Goal: Information Seeking & Learning: Learn about a topic

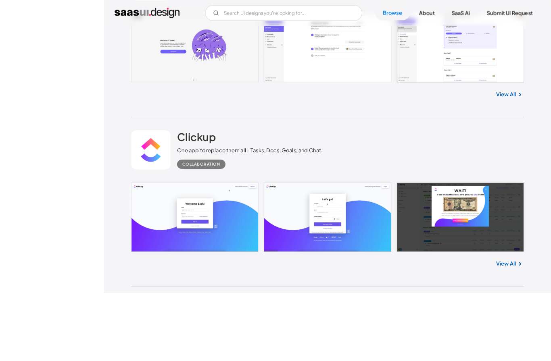
scroll to position [429, 0]
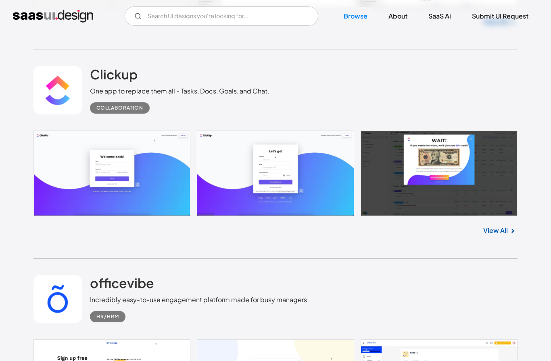
click at [504, 235] on link "View All" at bounding box center [495, 231] width 25 height 10
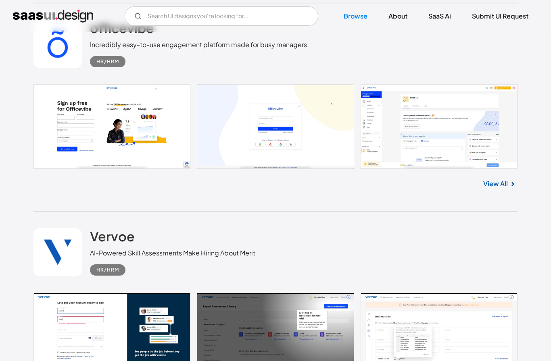
scroll to position [685, 0]
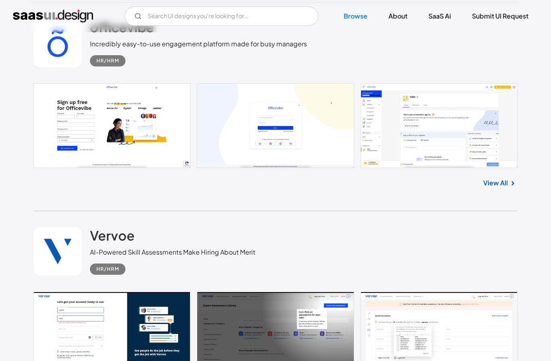
click at [474, 151] on link at bounding box center [275, 125] width 484 height 85
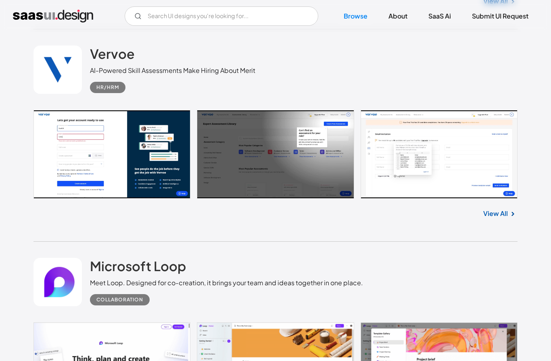
scroll to position [867, 0]
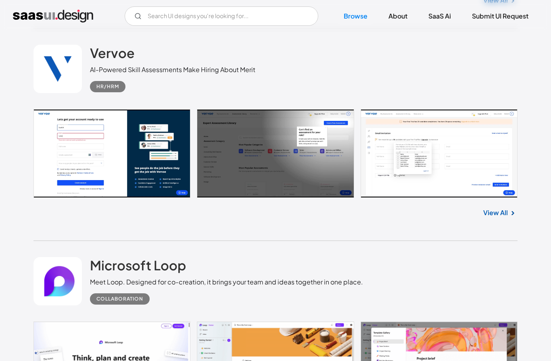
click at [64, 150] on link at bounding box center [275, 153] width 484 height 89
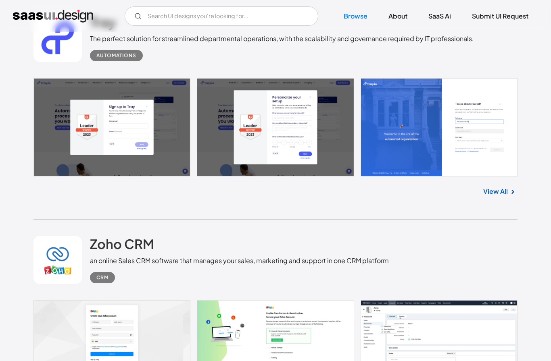
scroll to position [1544, 0]
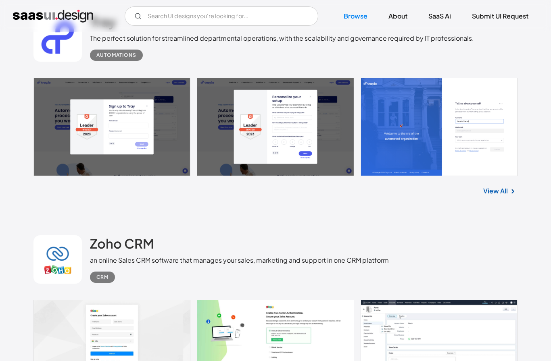
click at [52, 135] on link at bounding box center [275, 127] width 484 height 98
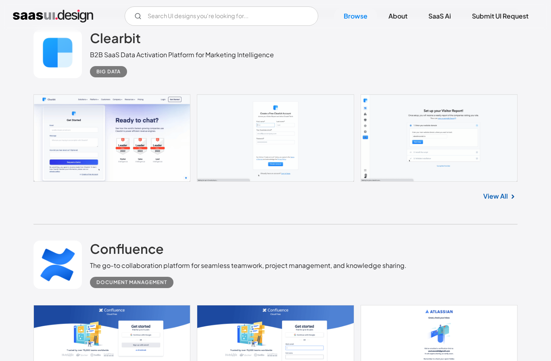
scroll to position [2182, 0]
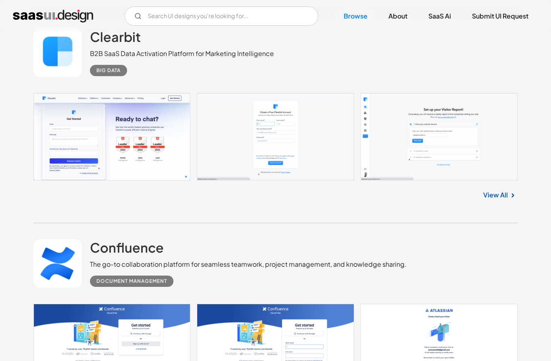
click at [375, 151] on link at bounding box center [275, 136] width 484 height 87
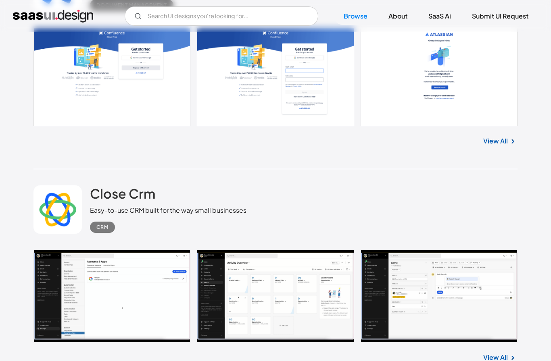
scroll to position [2458, 0]
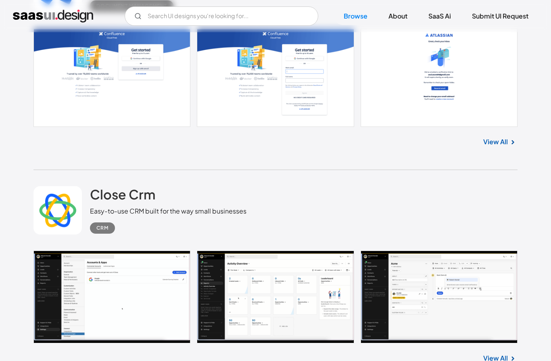
click at [73, 108] on link at bounding box center [275, 78] width 484 height 98
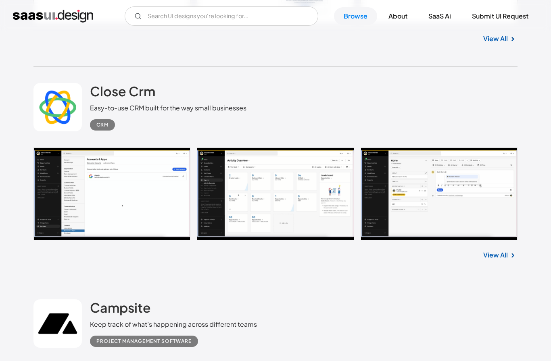
scroll to position [2561, 0]
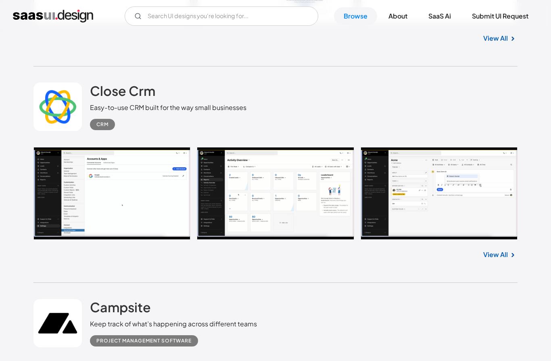
click at [63, 196] on link at bounding box center [275, 193] width 484 height 93
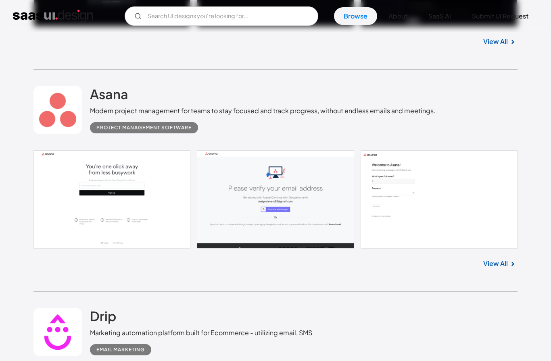
scroll to position [3208, 0]
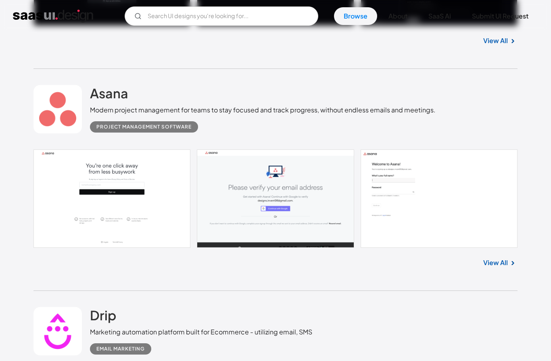
click at [65, 196] on link at bounding box center [275, 199] width 484 height 98
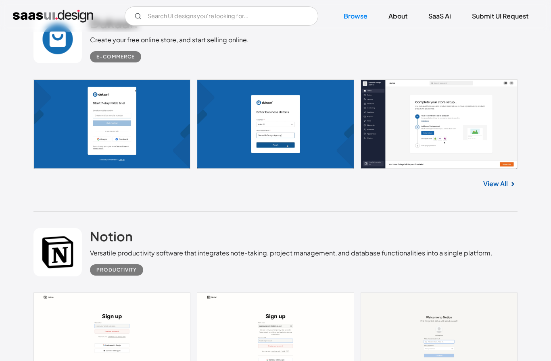
scroll to position [4547, 0]
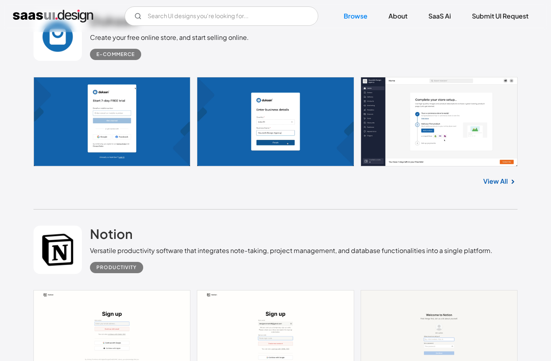
click at [485, 149] on link at bounding box center [275, 122] width 484 height 90
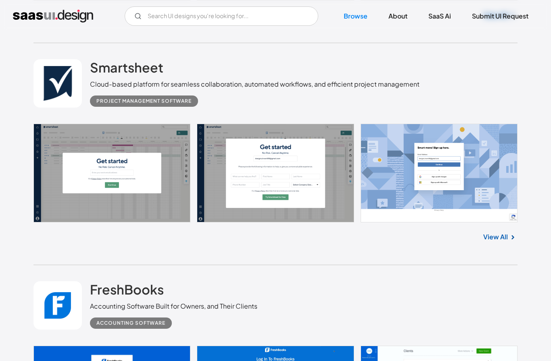
scroll to position [5157, 0]
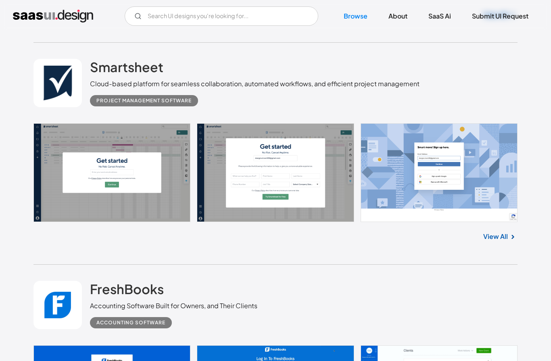
click at [56, 168] on link at bounding box center [275, 172] width 484 height 98
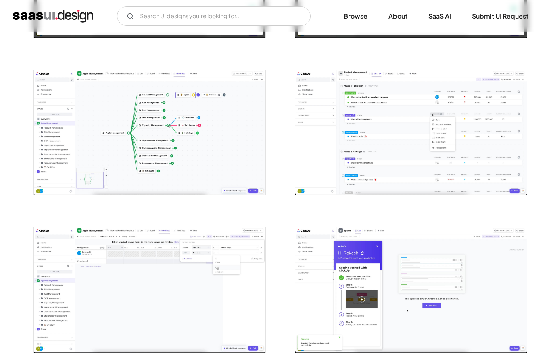
scroll to position [1073, 0]
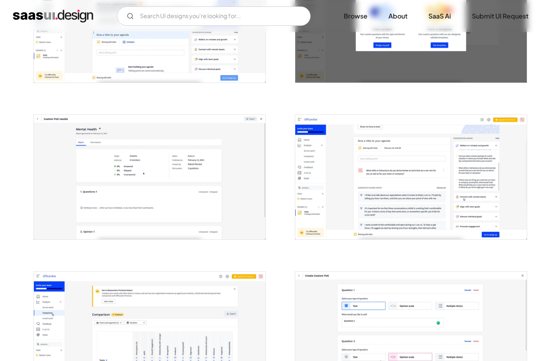
scroll to position [388, 0]
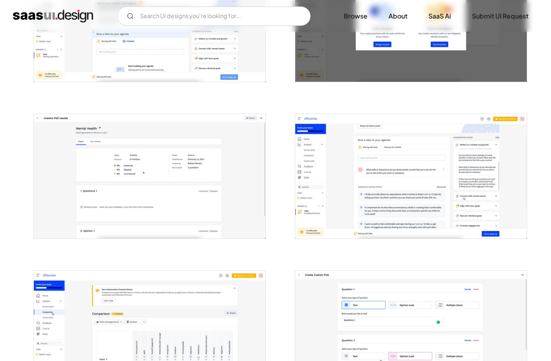
click at [465, 193] on img "open lightbox" at bounding box center [410, 176] width 231 height 124
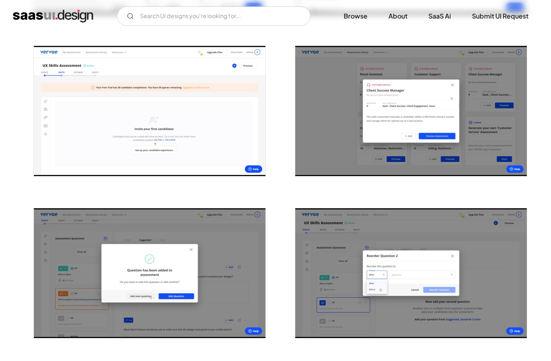
scroll to position [1120, 0]
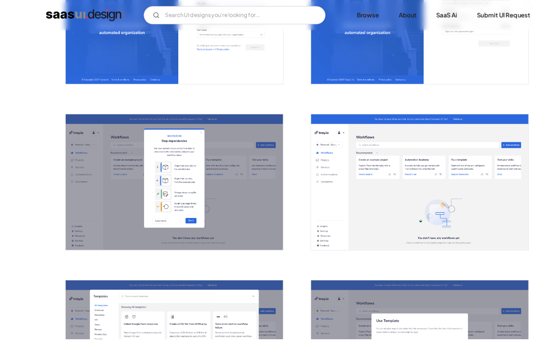
scroll to position [484, 0]
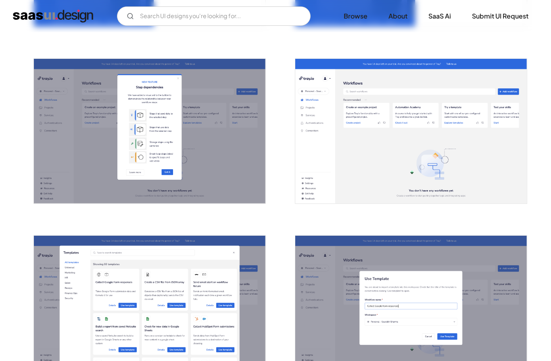
click at [65, 76] on img "open lightbox" at bounding box center [149, 131] width 231 height 145
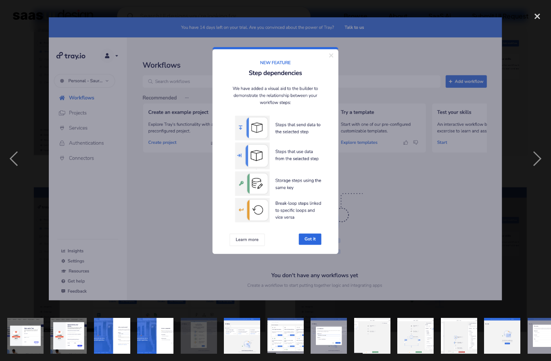
scroll to position [533, 0]
click at [535, 172] on div "next image" at bounding box center [536, 159] width 27 height 304
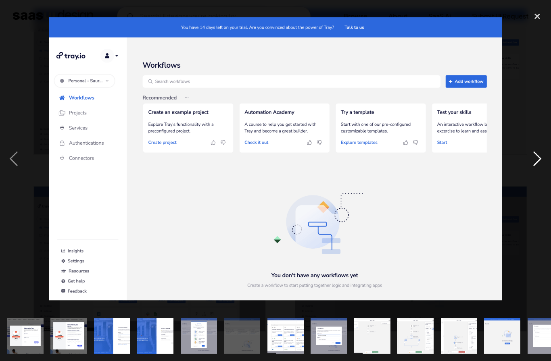
click at [534, 172] on div "next image" at bounding box center [536, 159] width 27 height 304
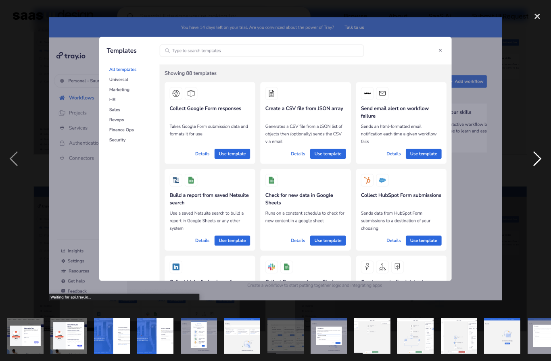
click at [535, 172] on div "next image" at bounding box center [536, 159] width 27 height 304
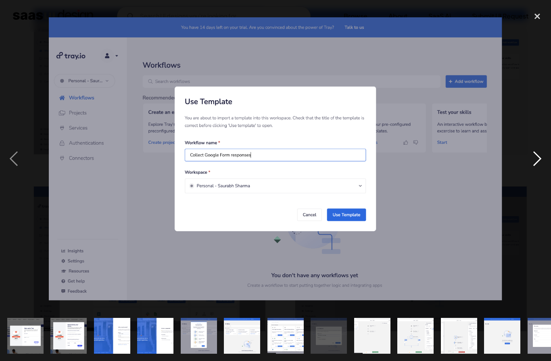
click at [536, 171] on div "next image" at bounding box center [536, 159] width 27 height 304
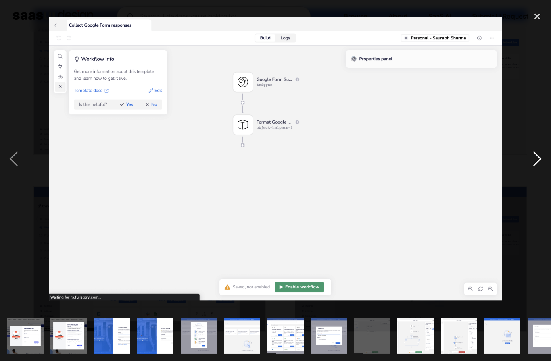
click at [535, 168] on div "next image" at bounding box center [536, 159] width 27 height 304
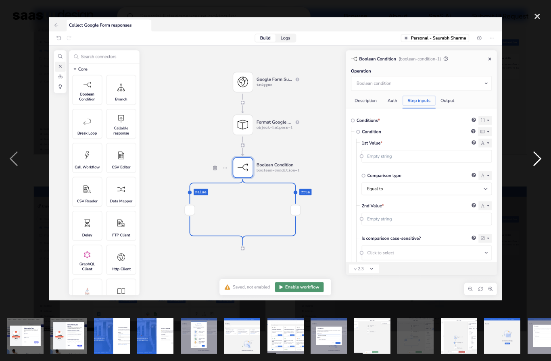
click at [535, 168] on div "next image" at bounding box center [536, 159] width 27 height 304
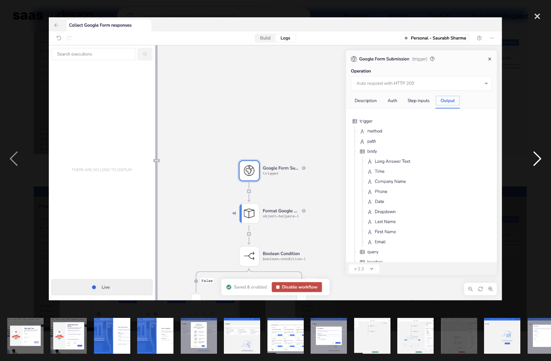
click at [535, 168] on div "next image" at bounding box center [536, 159] width 27 height 304
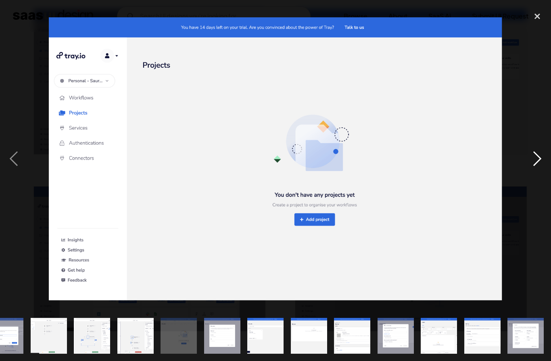
scroll to position [0, 394]
click at [535, 167] on div "next image" at bounding box center [536, 159] width 27 height 304
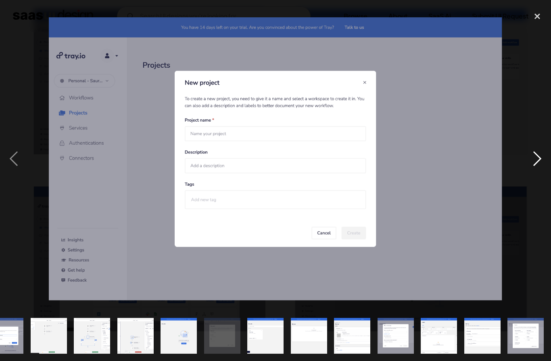
click at [534, 169] on div "next image" at bounding box center [536, 159] width 27 height 304
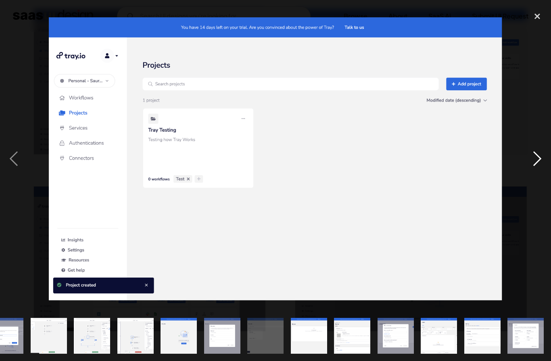
click at [535, 170] on div "next image" at bounding box center [536, 159] width 27 height 304
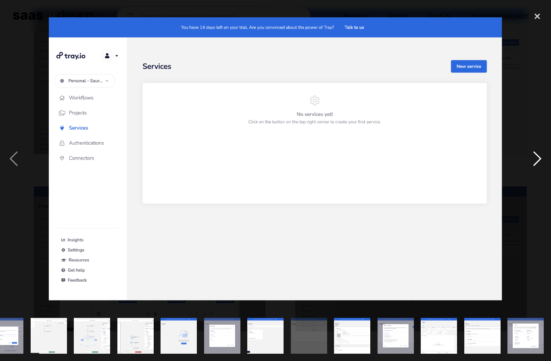
click at [534, 168] on div "next image" at bounding box center [536, 159] width 27 height 304
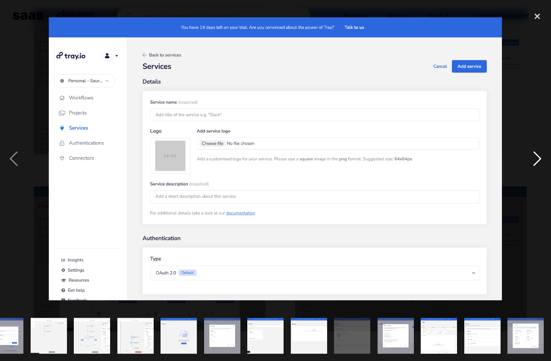
click at [535, 168] on div "next image" at bounding box center [536, 159] width 27 height 304
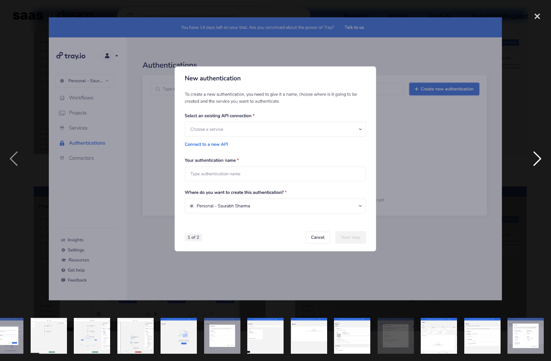
click at [535, 167] on div "next image" at bounding box center [536, 159] width 27 height 304
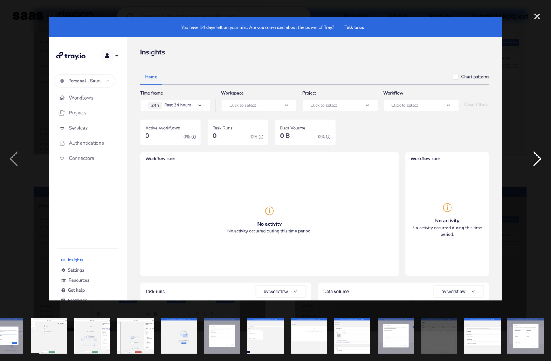
click at [532, 171] on div "next image" at bounding box center [536, 159] width 27 height 304
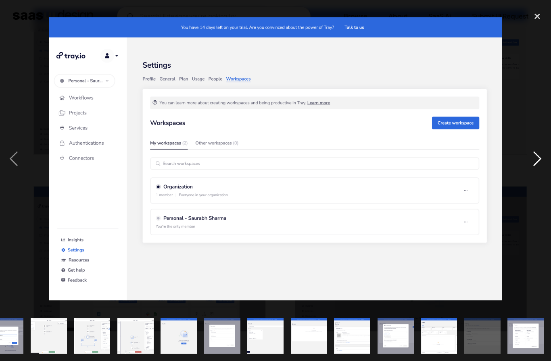
click at [531, 169] on div "next image" at bounding box center [536, 159] width 27 height 304
click at [531, 167] on div "next image" at bounding box center [536, 159] width 27 height 304
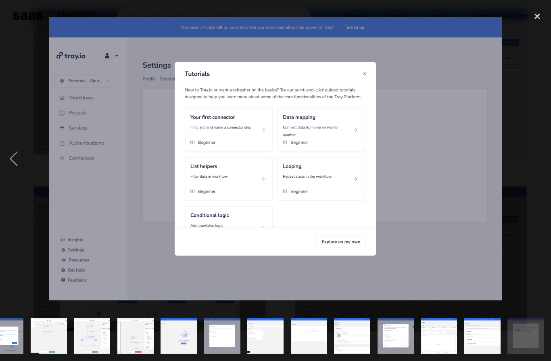
click at [532, 165] on div "next image" at bounding box center [536, 159] width 27 height 304
click at [533, 15] on div "close lightbox" at bounding box center [536, 16] width 27 height 18
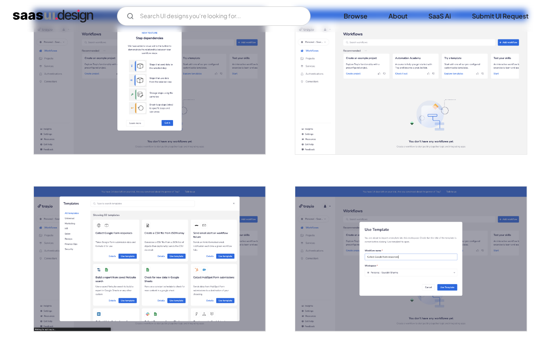
scroll to position [0, 0]
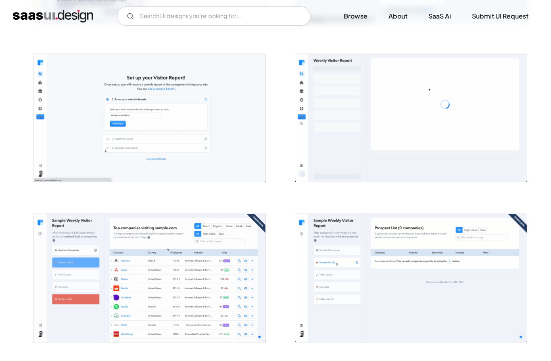
scroll to position [296, 0]
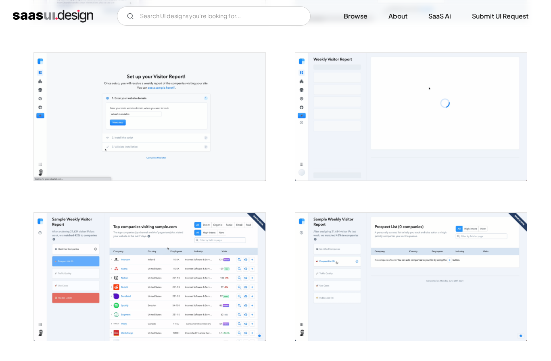
click at [54, 104] on img "open lightbox" at bounding box center [149, 117] width 231 height 128
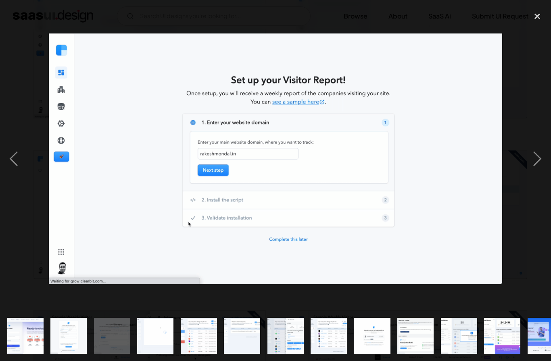
scroll to position [359, 0]
click at [539, 174] on div "next image" at bounding box center [536, 159] width 27 height 304
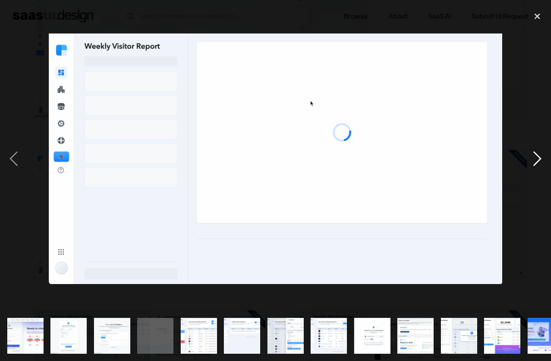
click at [536, 172] on div "next image" at bounding box center [536, 159] width 27 height 304
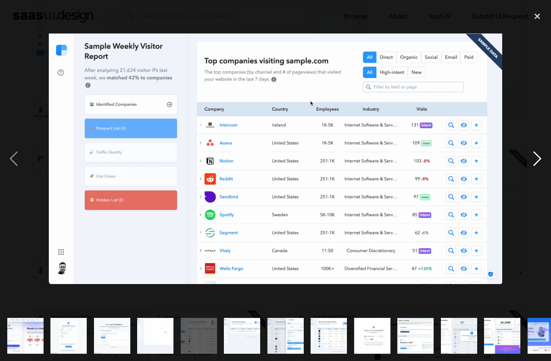
click at [528, 176] on div "next image" at bounding box center [536, 159] width 27 height 304
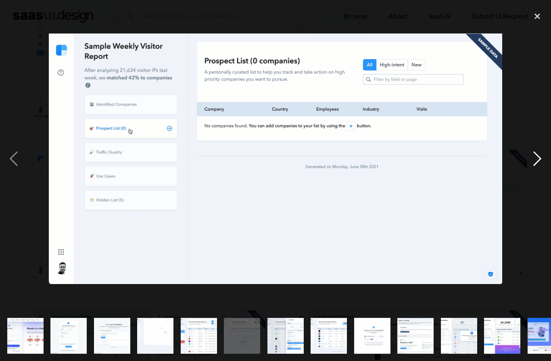
click at [529, 176] on div "next image" at bounding box center [536, 159] width 27 height 304
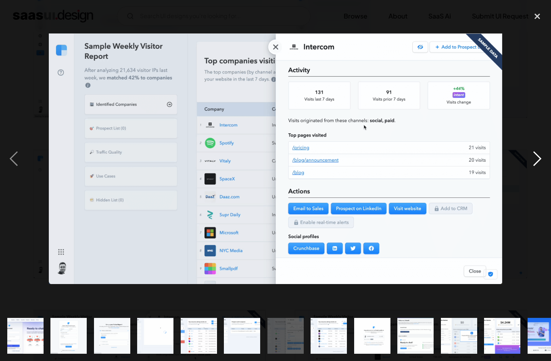
click at [530, 176] on div "next image" at bounding box center [536, 159] width 27 height 304
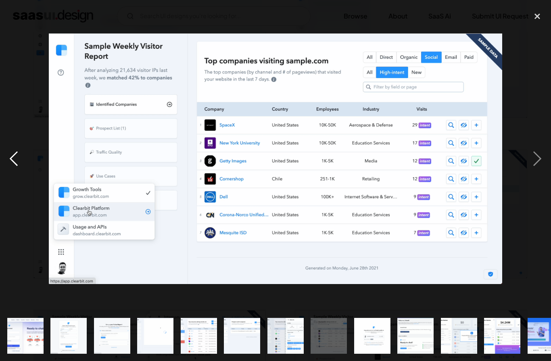
click at [17, 171] on div "previous image" at bounding box center [13, 159] width 27 height 304
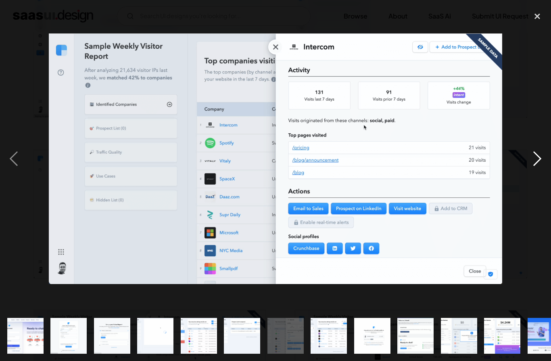
click at [532, 172] on div "next image" at bounding box center [536, 159] width 27 height 304
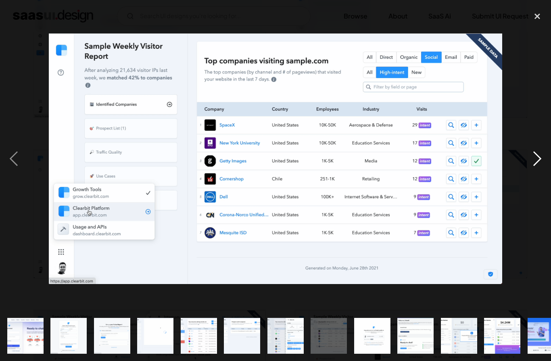
click at [529, 171] on div "next image" at bounding box center [536, 159] width 27 height 304
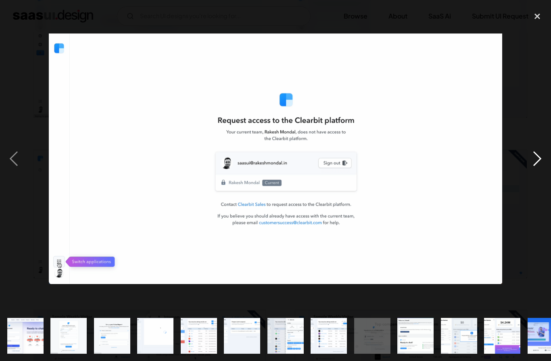
click at [531, 171] on div "next image" at bounding box center [536, 159] width 27 height 304
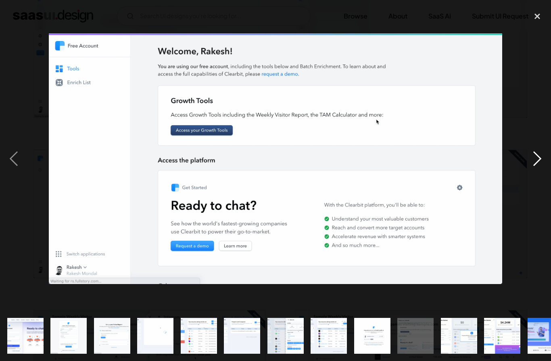
click at [528, 171] on div "next image" at bounding box center [536, 159] width 27 height 304
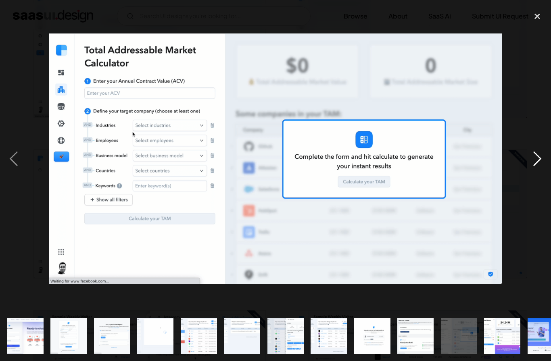
click at [530, 170] on div "next image" at bounding box center [536, 159] width 27 height 304
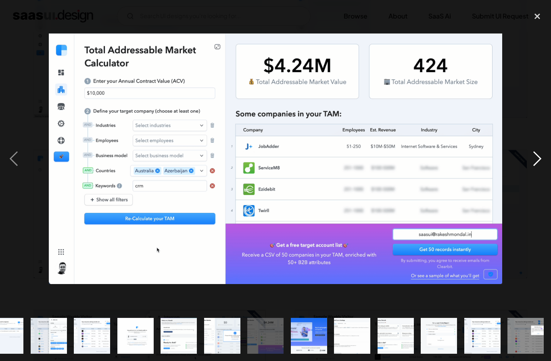
scroll to position [0, 300]
click at [530, 169] on div "next image" at bounding box center [536, 159] width 27 height 304
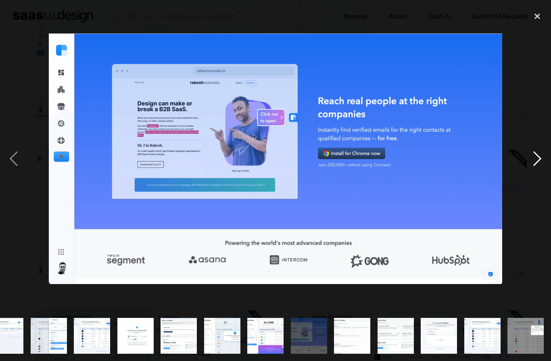
click at [534, 169] on div "next image" at bounding box center [536, 159] width 27 height 304
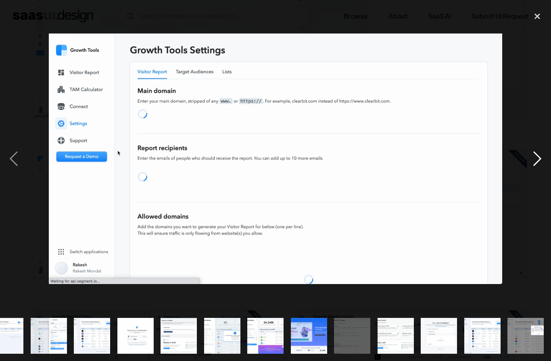
click at [534, 169] on div "next image" at bounding box center [536, 159] width 27 height 304
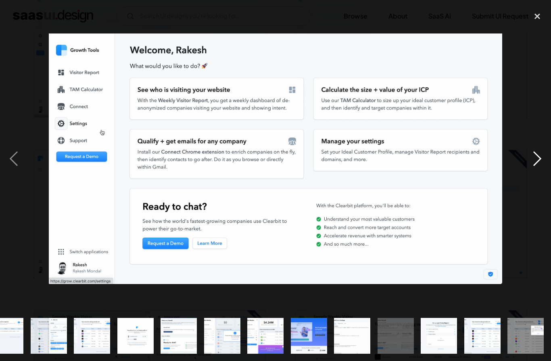
click at [534, 169] on div "next image" at bounding box center [536, 159] width 27 height 304
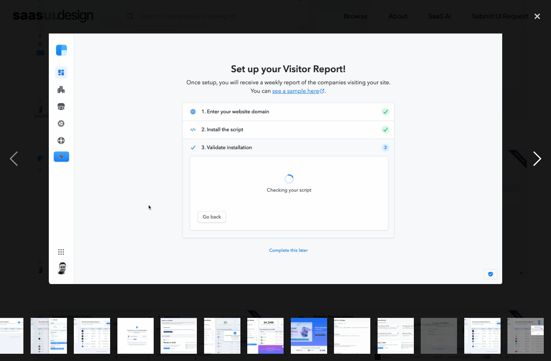
click at [533, 169] on div "next image" at bounding box center [536, 159] width 27 height 304
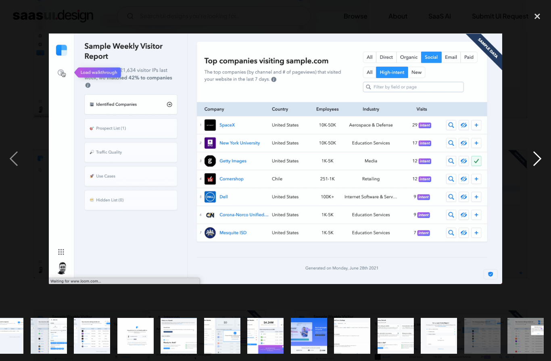
click at [533, 170] on div "next image" at bounding box center [536, 159] width 27 height 304
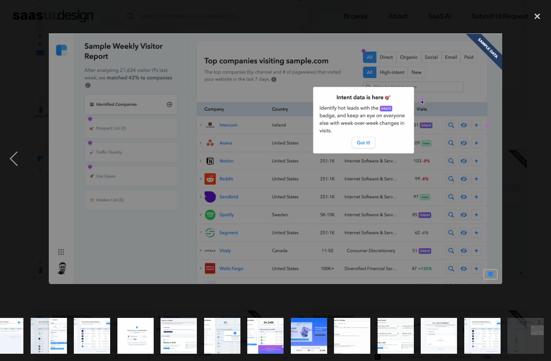
click at [534, 170] on div "next image" at bounding box center [536, 159] width 27 height 304
click at [534, 169] on div "next image" at bounding box center [536, 159] width 27 height 304
click at [534, 170] on div "next image" at bounding box center [536, 159] width 27 height 304
click at [534, 169] on div "next image" at bounding box center [536, 159] width 27 height 304
click at [535, 21] on div "close lightbox" at bounding box center [536, 16] width 27 height 18
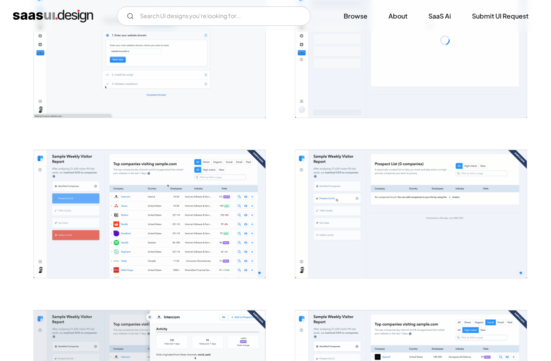
scroll to position [0, 0]
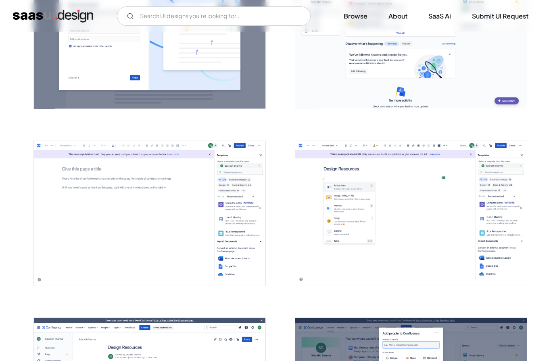
scroll to position [939, 0]
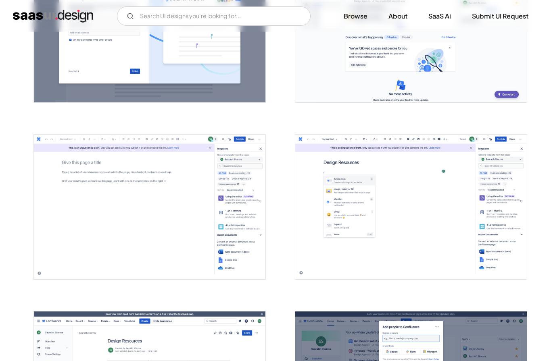
click at [64, 188] on img "open lightbox" at bounding box center [149, 207] width 231 height 145
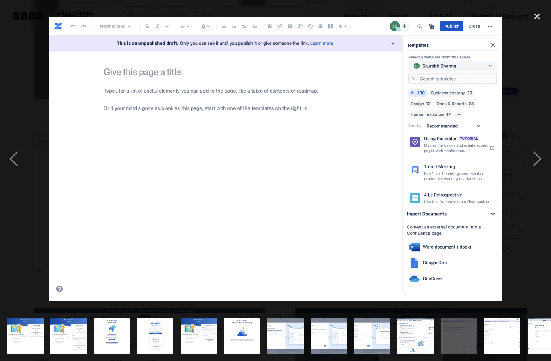
scroll to position [946, 0]
click at [539, 173] on div "next image" at bounding box center [536, 159] width 27 height 304
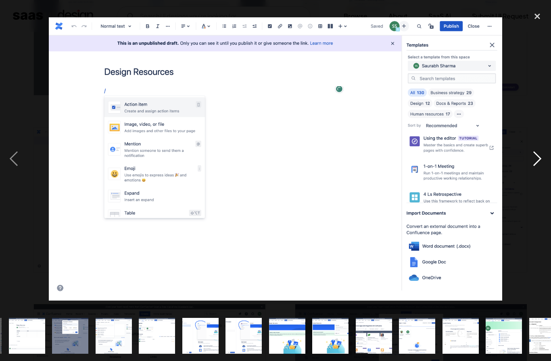
scroll to position [0, 519]
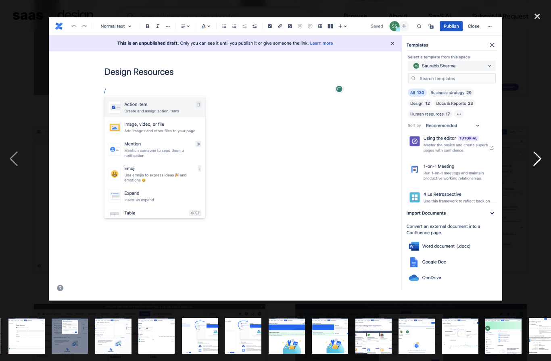
click at [535, 175] on div "next image" at bounding box center [536, 159] width 27 height 304
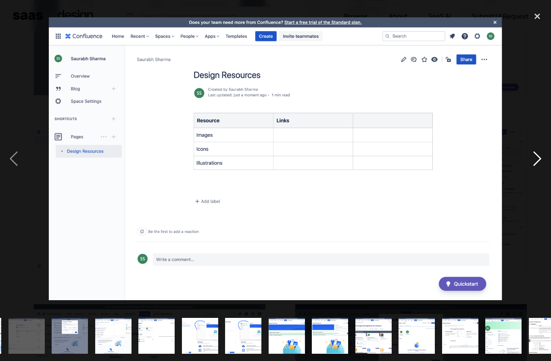
click at [537, 177] on div "next image" at bounding box center [536, 159] width 27 height 304
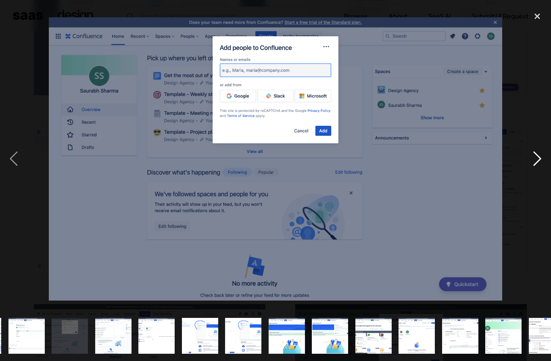
click at [537, 178] on div "next image" at bounding box center [536, 159] width 27 height 304
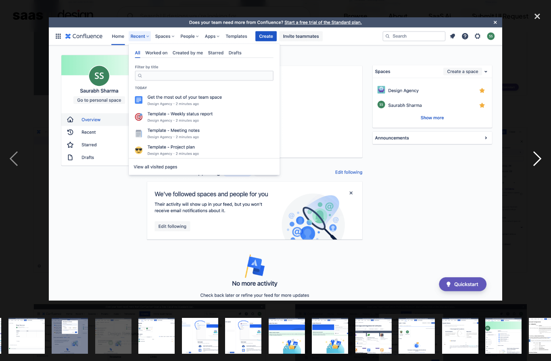
click at [536, 179] on div "next image" at bounding box center [536, 159] width 27 height 304
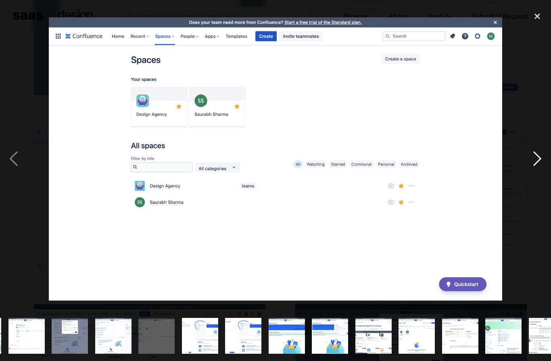
click at [525, 175] on div "next image" at bounding box center [536, 159] width 27 height 304
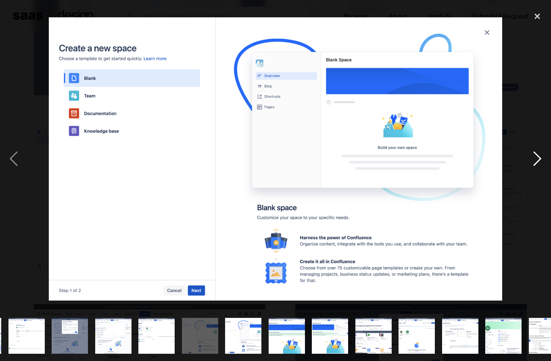
click at [532, 170] on div "next image" at bounding box center [536, 159] width 27 height 304
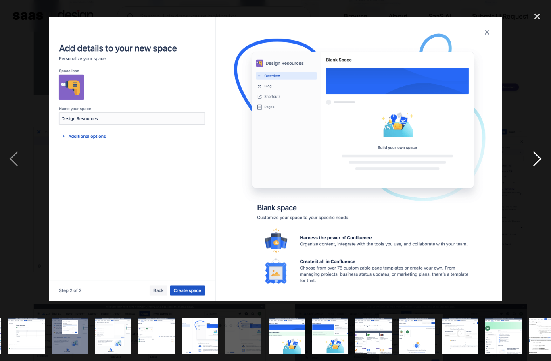
click at [531, 169] on div "next image" at bounding box center [536, 159] width 27 height 304
click at [531, 168] on div "next image" at bounding box center [536, 159] width 27 height 304
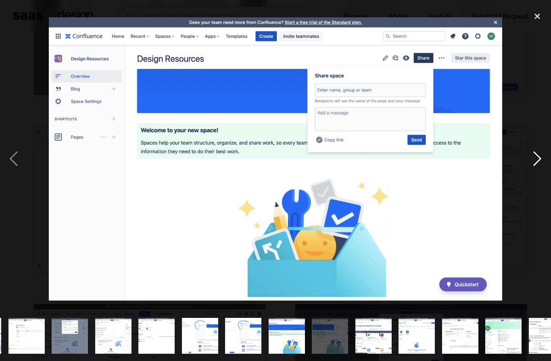
click at [531, 168] on div "next image" at bounding box center [536, 159] width 27 height 304
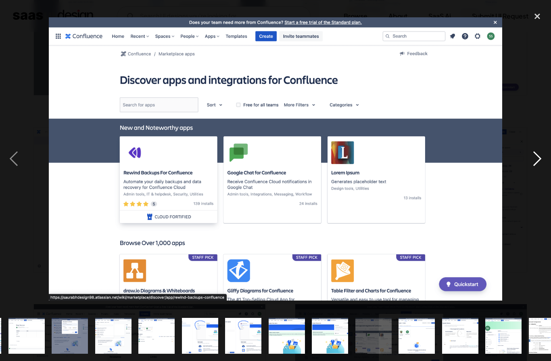
click at [532, 168] on div "next image" at bounding box center [536, 159] width 27 height 304
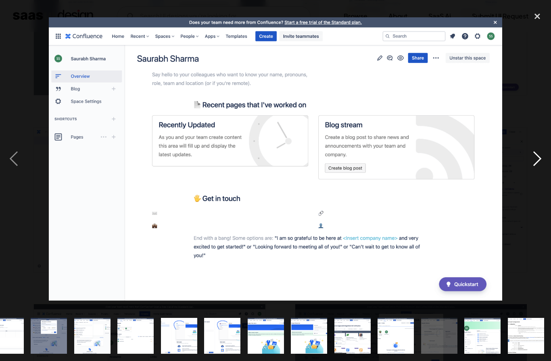
click at [535, 167] on div "next image" at bounding box center [536, 159] width 27 height 304
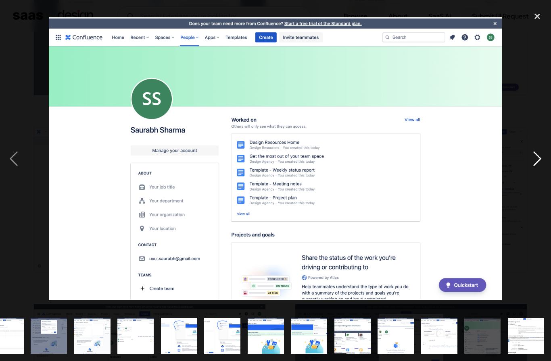
scroll to position [0, 628]
click at [535, 167] on div "next image" at bounding box center [536, 159] width 27 height 304
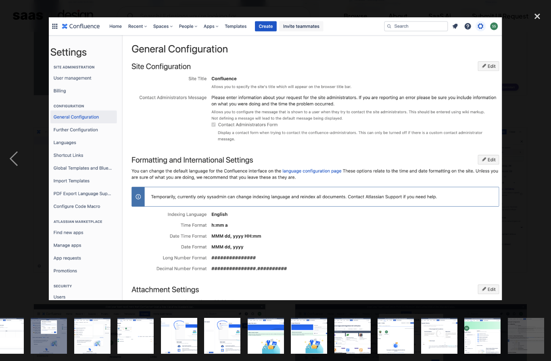
click at [536, 166] on div "next image" at bounding box center [536, 159] width 27 height 304
click at [535, 21] on div "close lightbox" at bounding box center [536, 16] width 27 height 18
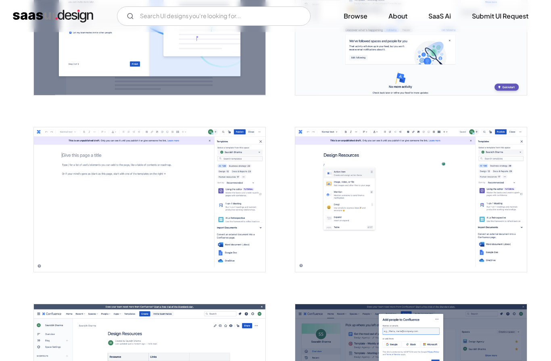
scroll to position [0, 0]
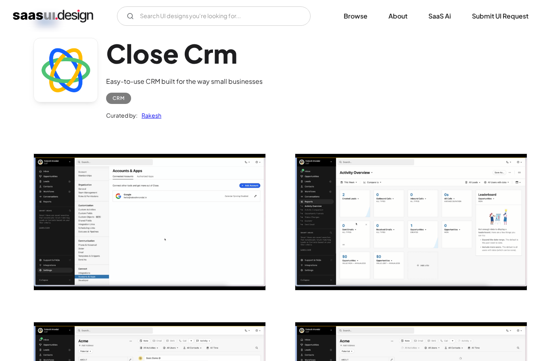
scroll to position [54, 0]
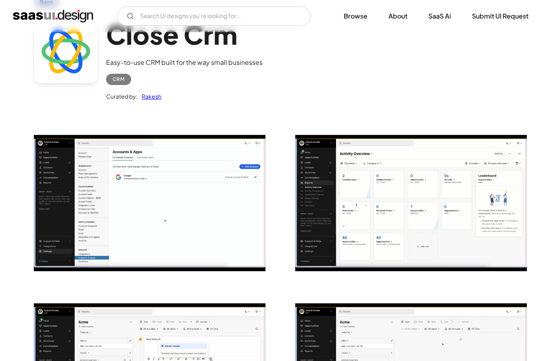
click at [62, 181] on img "open lightbox" at bounding box center [149, 203] width 231 height 136
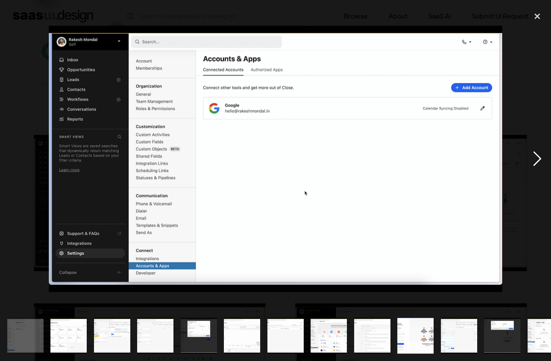
click at [537, 176] on div "next image" at bounding box center [536, 159] width 27 height 304
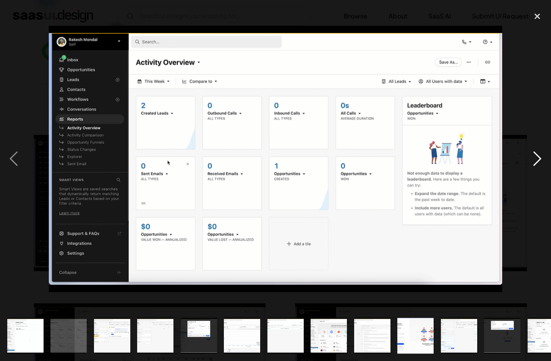
click at [536, 173] on div "next image" at bounding box center [536, 159] width 27 height 304
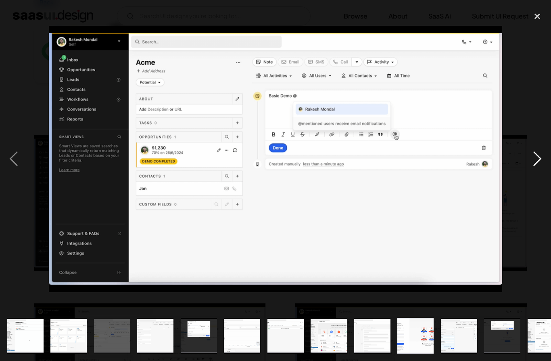
click at [537, 173] on div "next image" at bounding box center [536, 159] width 27 height 304
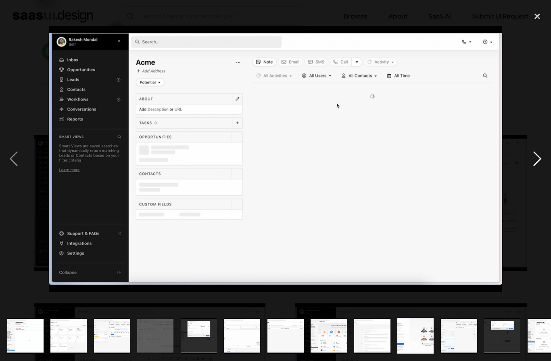
click at [537, 173] on div "next image" at bounding box center [536, 159] width 27 height 304
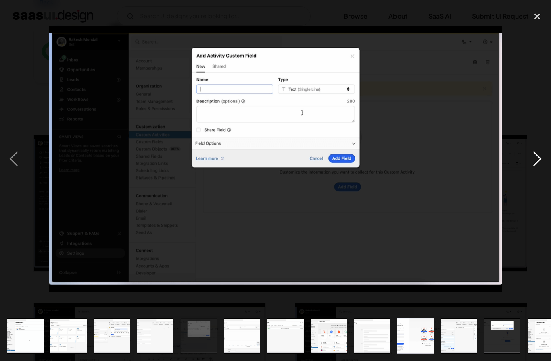
click at [537, 173] on div "next image" at bounding box center [536, 159] width 27 height 304
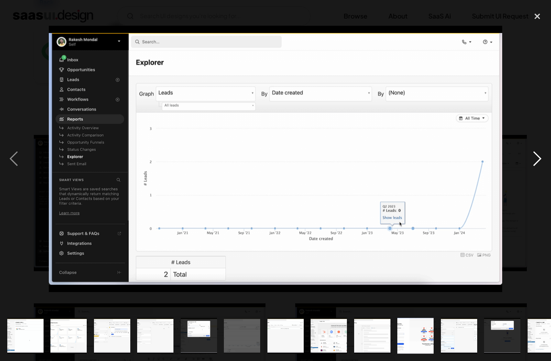
click at [537, 173] on div "next image" at bounding box center [536, 159] width 27 height 304
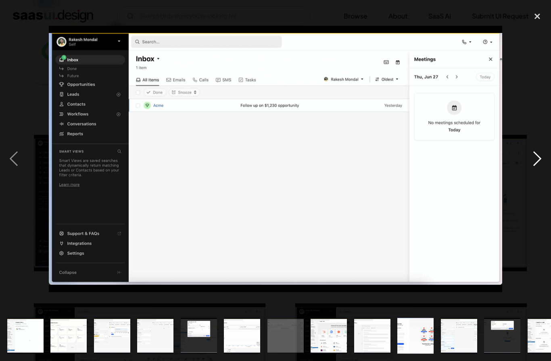
click at [537, 173] on div "next image" at bounding box center [536, 159] width 27 height 304
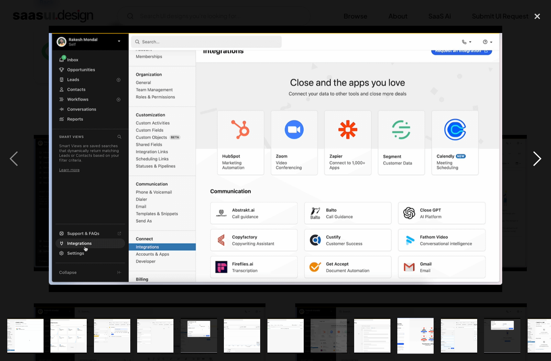
click at [537, 173] on div "next image" at bounding box center [536, 159] width 27 height 304
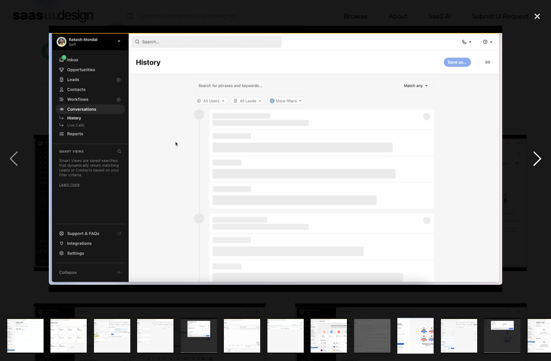
click at [536, 173] on div "next image" at bounding box center [536, 159] width 27 height 304
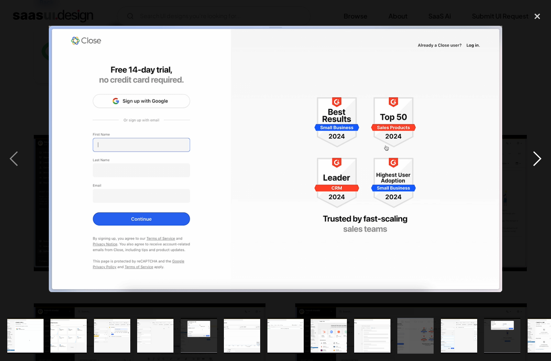
click at [537, 173] on div "next image" at bounding box center [536, 159] width 27 height 304
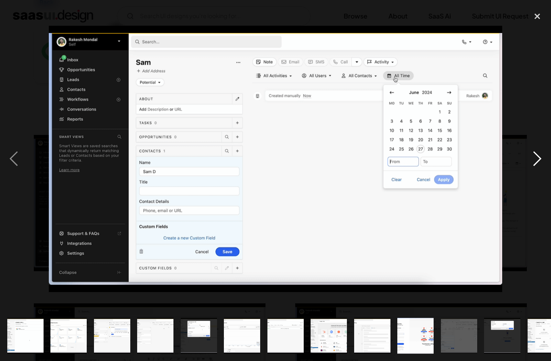
click at [536, 173] on div "next image" at bounding box center [536, 159] width 27 height 304
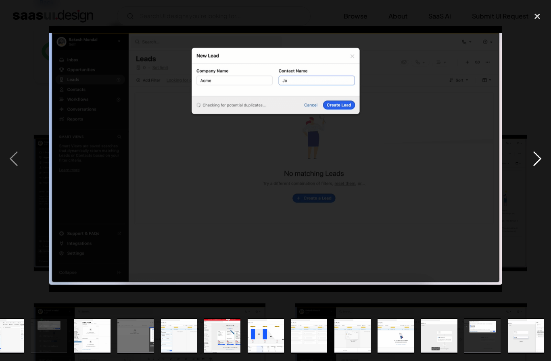
click at [537, 173] on div "next image" at bounding box center [536, 159] width 27 height 304
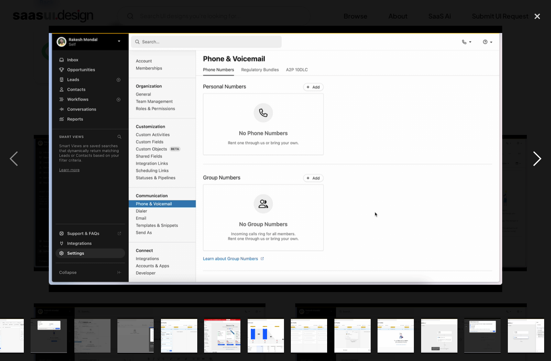
click at [538, 173] on div "next image" at bounding box center [536, 159] width 27 height 304
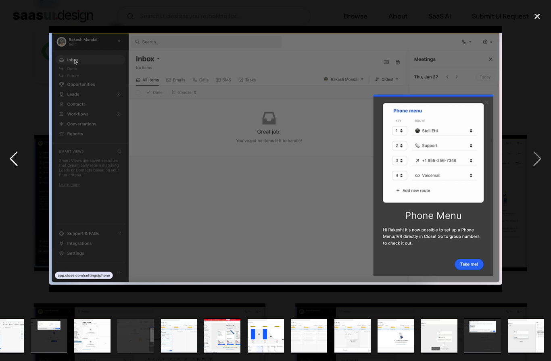
click at [20, 173] on div "previous image" at bounding box center [13, 159] width 27 height 304
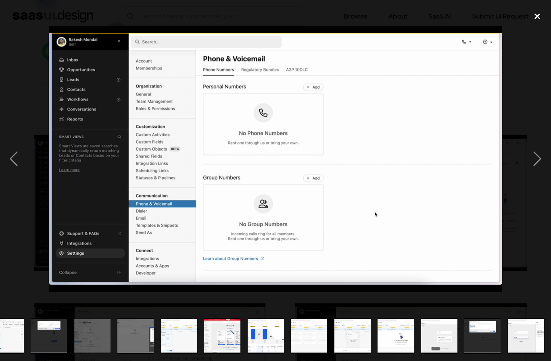
click at [535, 18] on div "close lightbox" at bounding box center [536, 16] width 27 height 18
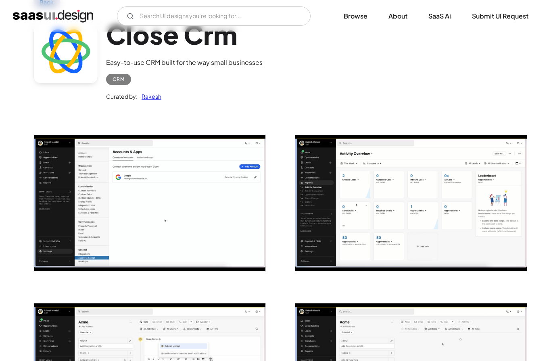
scroll to position [0, 0]
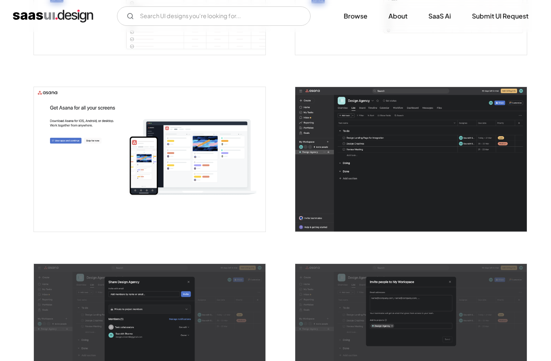
scroll to position [987, 0]
click at [483, 189] on img "open lightbox" at bounding box center [410, 159] width 231 height 145
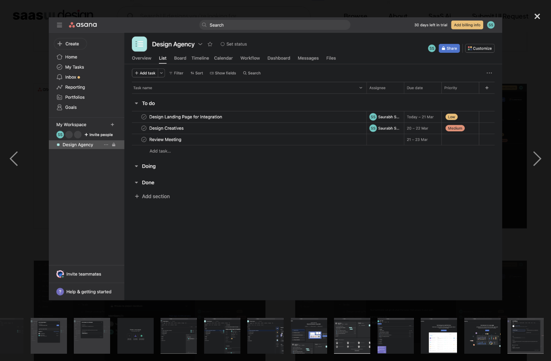
scroll to position [993, 0]
click at [541, 171] on div "next image" at bounding box center [536, 159] width 27 height 304
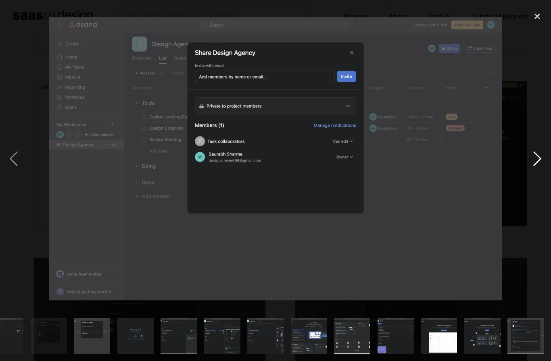
click at [541, 171] on div "next image" at bounding box center [536, 159] width 27 height 304
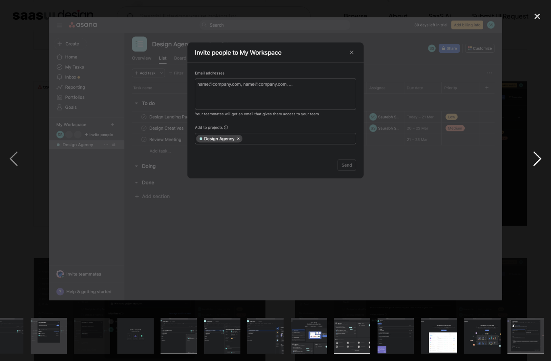
click at [533, 173] on div "next image" at bounding box center [536, 159] width 27 height 304
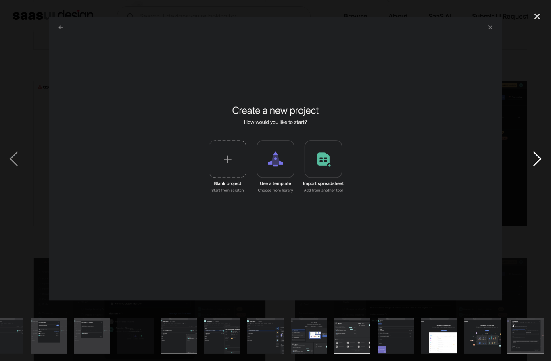
click at [533, 172] on div "next image" at bounding box center [536, 159] width 27 height 304
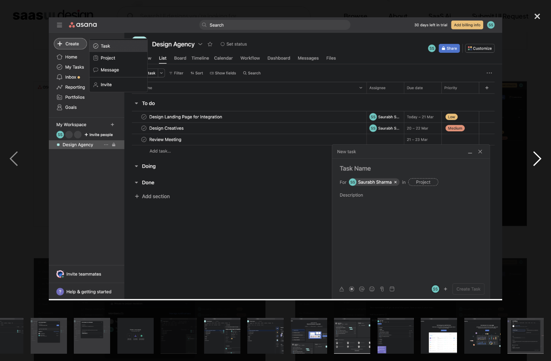
click at [532, 172] on div "next image" at bounding box center [536, 159] width 27 height 304
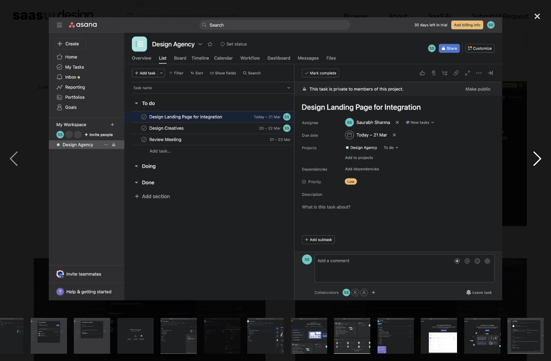
click at [531, 172] on div "next image" at bounding box center [536, 159] width 27 height 304
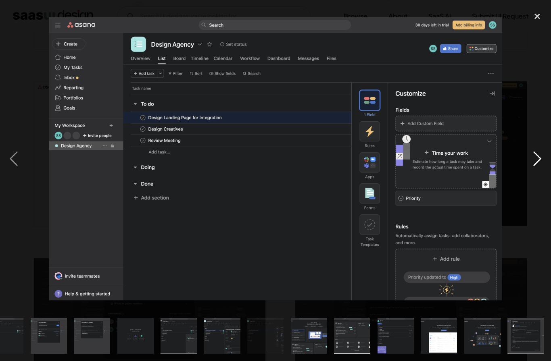
click at [531, 171] on div "next image" at bounding box center [536, 159] width 27 height 304
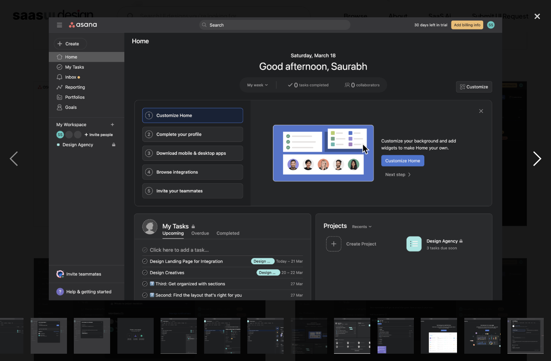
click at [532, 171] on div "next image" at bounding box center [536, 159] width 27 height 304
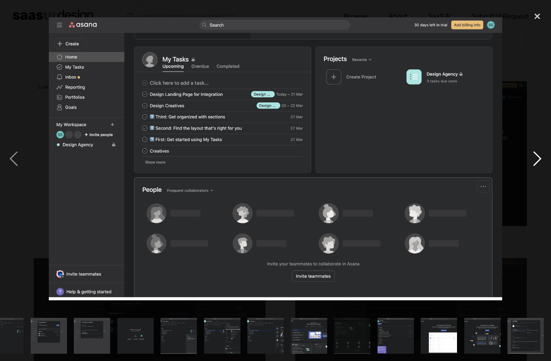
click at [532, 171] on div "next image" at bounding box center [536, 159] width 27 height 304
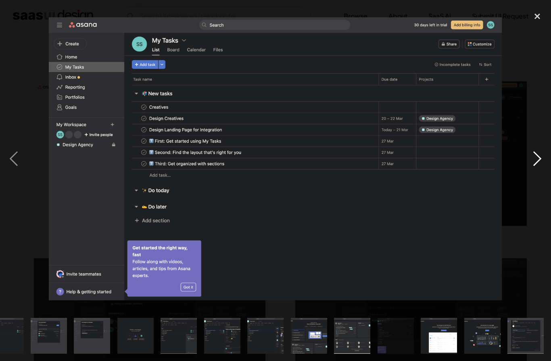
click at [532, 170] on div "next image" at bounding box center [536, 159] width 27 height 304
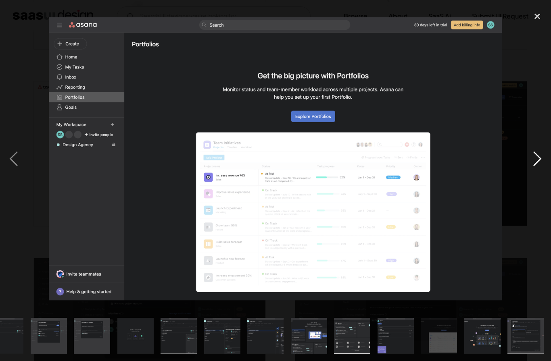
click at [531, 170] on div "next image" at bounding box center [536, 159] width 27 height 304
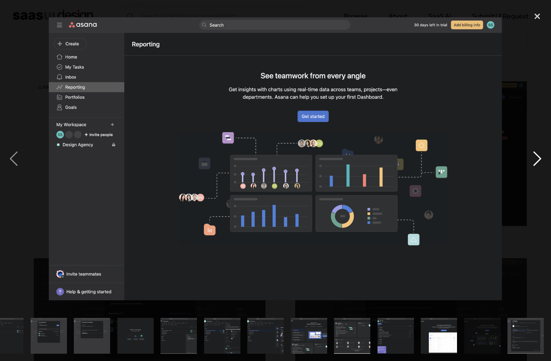
scroll to position [0, 581]
click at [532, 170] on div "next image" at bounding box center [536, 159] width 27 height 304
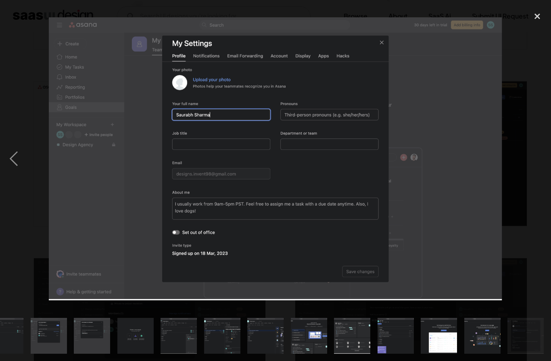
click at [533, 169] on div "next image" at bounding box center [536, 159] width 27 height 304
click at [531, 170] on div "next image" at bounding box center [536, 159] width 27 height 304
click at [527, 174] on div "next image" at bounding box center [536, 159] width 27 height 304
click at [532, 18] on div "close lightbox" at bounding box center [536, 16] width 27 height 18
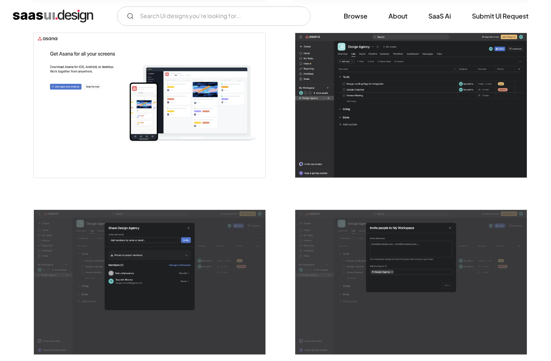
scroll to position [1047, 0]
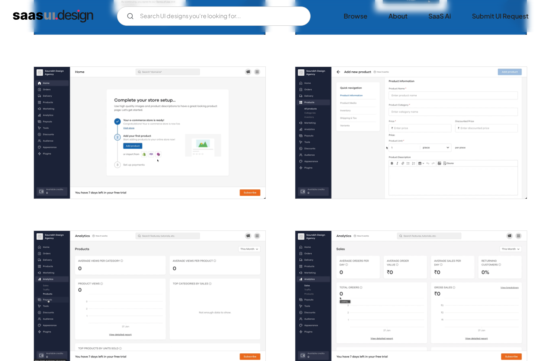
scroll to position [287, 0]
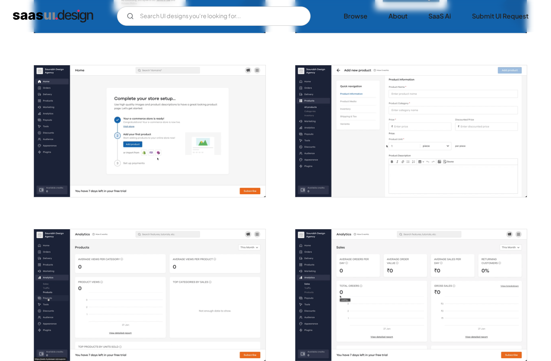
click at [495, 161] on img "open lightbox" at bounding box center [410, 131] width 231 height 132
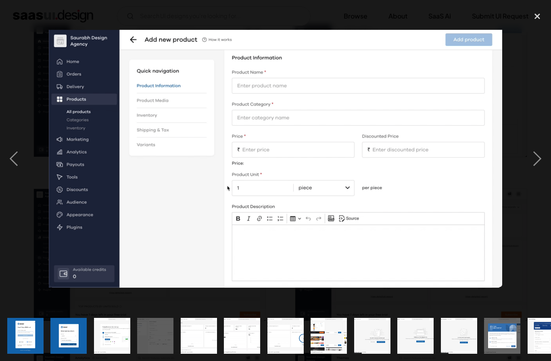
scroll to position [333, 0]
click at [12, 170] on div "previous image" at bounding box center [13, 159] width 27 height 304
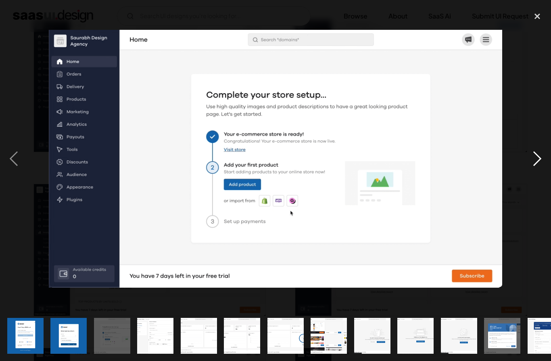
click at [538, 177] on div "next image" at bounding box center [536, 159] width 27 height 304
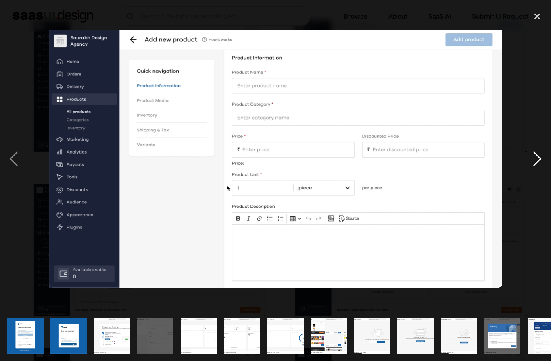
click at [532, 179] on div "next image" at bounding box center [536, 159] width 27 height 304
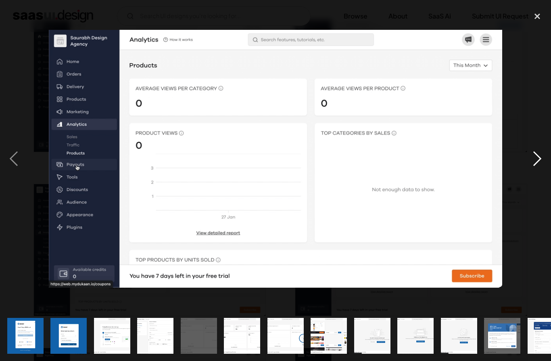
click at [531, 178] on div "next image" at bounding box center [536, 159] width 27 height 304
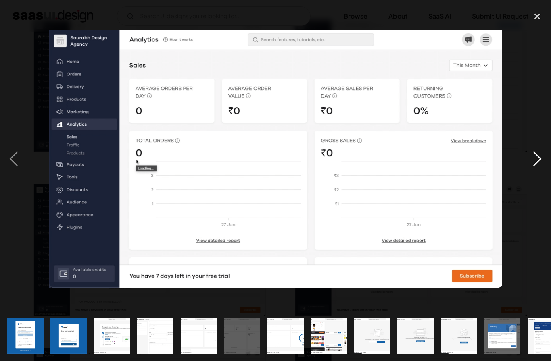
click at [532, 178] on div "next image" at bounding box center [536, 159] width 27 height 304
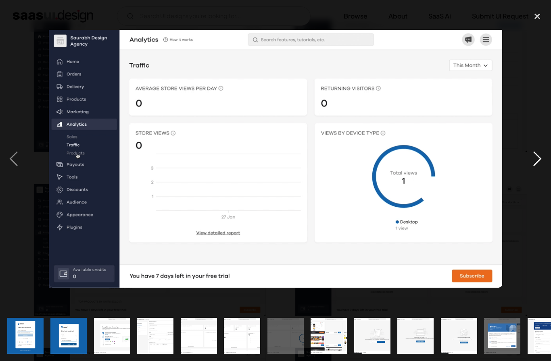
click at [531, 177] on div "next image" at bounding box center [536, 159] width 27 height 304
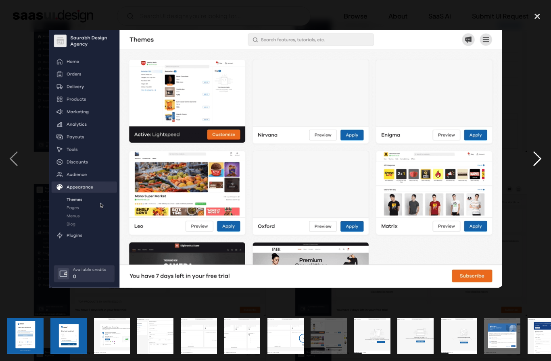
click at [532, 178] on div "next image" at bounding box center [536, 159] width 27 height 304
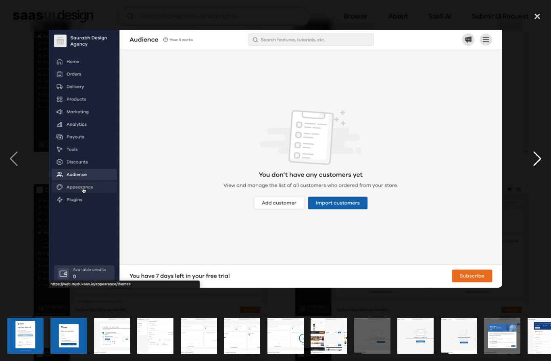
click at [533, 177] on div "next image" at bounding box center [536, 159] width 27 height 304
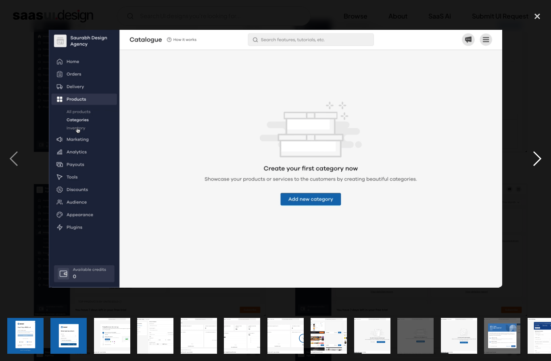
click at [533, 177] on div "next image" at bounding box center [536, 159] width 27 height 304
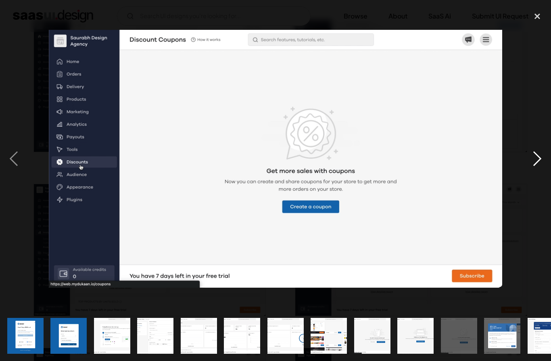
click at [534, 177] on div "next image" at bounding box center [536, 159] width 27 height 304
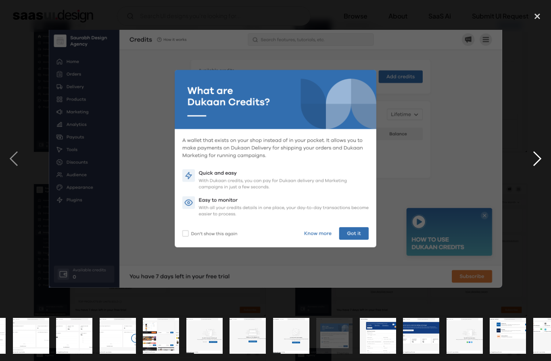
click at [535, 177] on div "next image" at bounding box center [536, 159] width 27 height 304
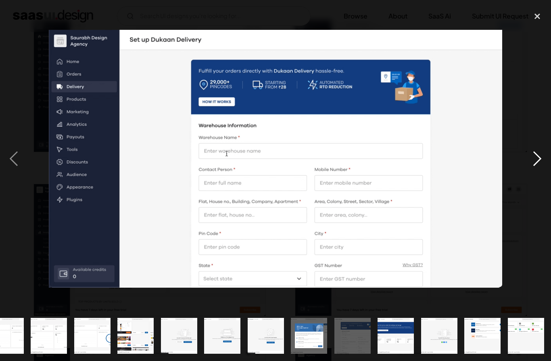
click at [534, 179] on div "next image" at bounding box center [536, 159] width 27 height 304
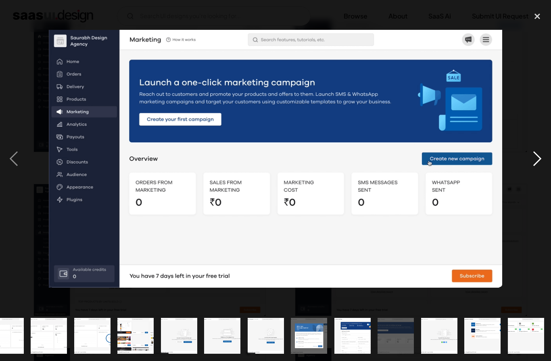
scroll to position [0, 253]
